Goal: Find specific page/section: Find specific page/section

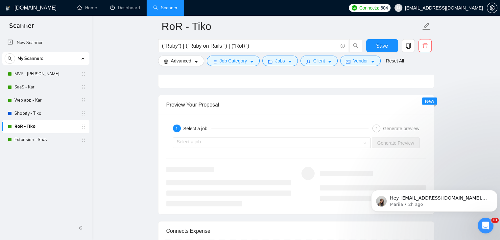
scroll to position [21, 0]
click at [35, 9] on h1 "[DOMAIN_NAME]" at bounding box center [35, 8] width 42 height 16
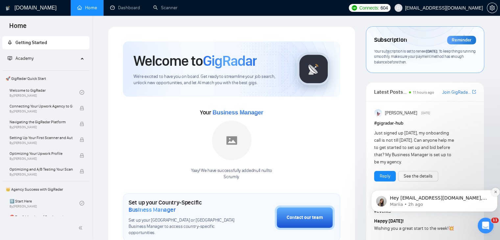
click at [494, 193] on icon "Dismiss notification" at bounding box center [496, 192] width 4 height 4
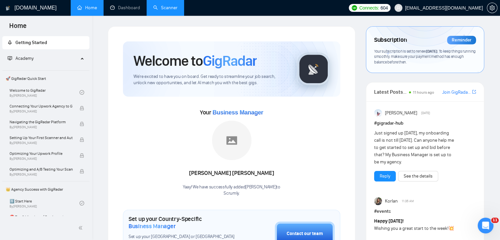
click at [164, 8] on link "Scanner" at bounding box center [165, 8] width 24 height 6
